Goal: Task Accomplishment & Management: Manage account settings

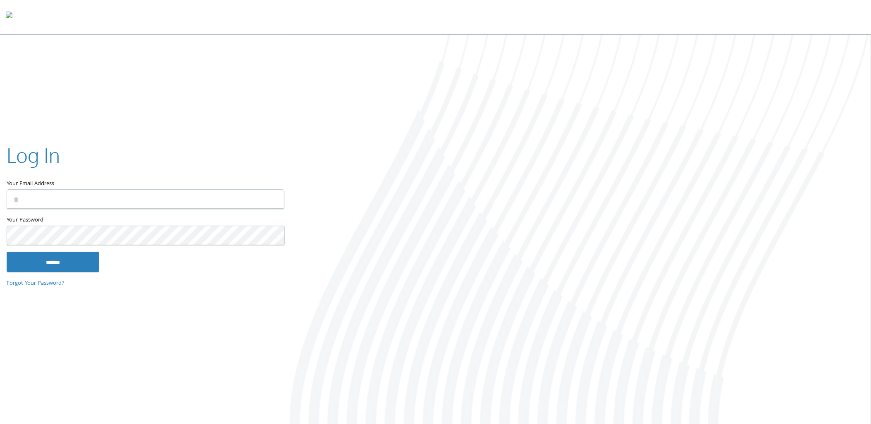
click at [67, 196] on input "Your Email Address" at bounding box center [146, 199] width 278 height 19
type input "**********"
click at [75, 262] on input "******" at bounding box center [53, 262] width 93 height 20
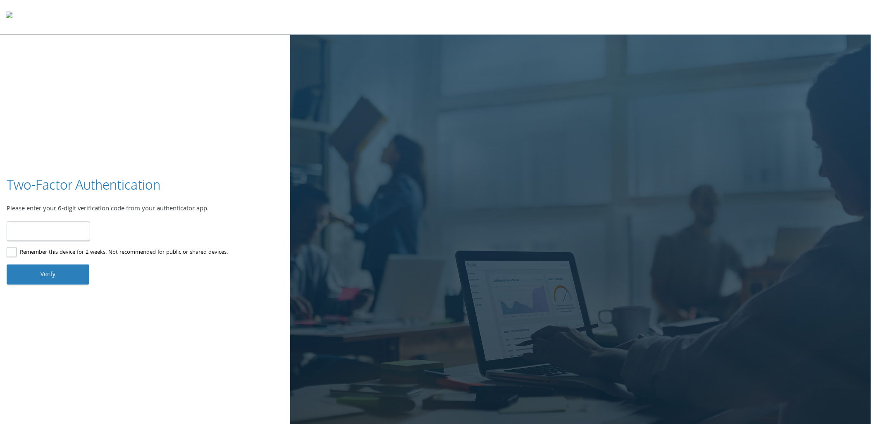
type input "******"
